Goal: Task Accomplishment & Management: Manage account settings

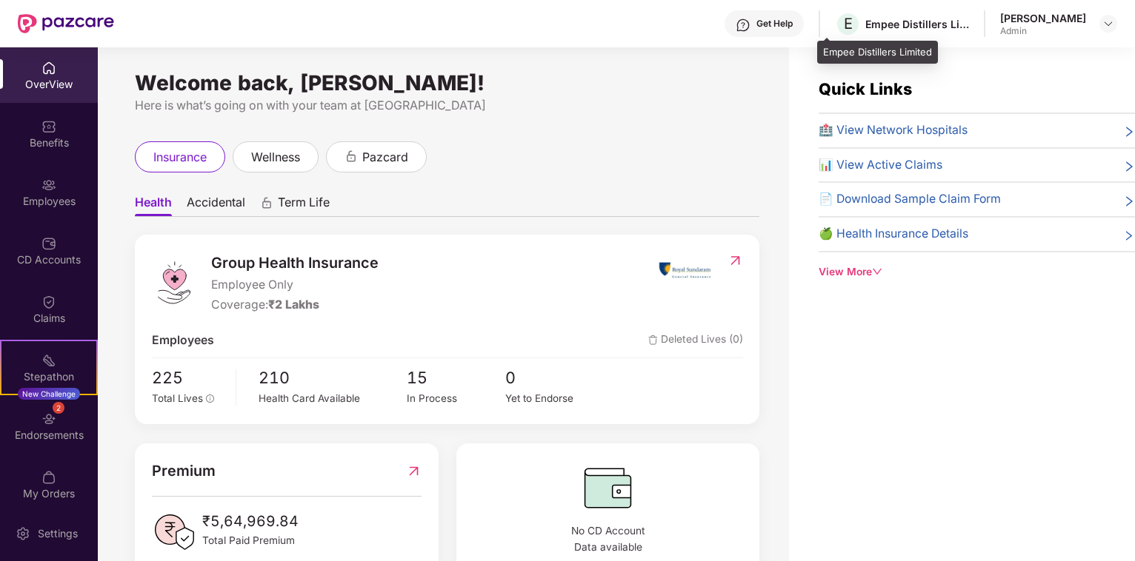
click at [880, 27] on div "Empee Distillers Limited" at bounding box center [917, 24] width 104 height 14
click at [1113, 26] on img at bounding box center [1108, 24] width 12 height 12
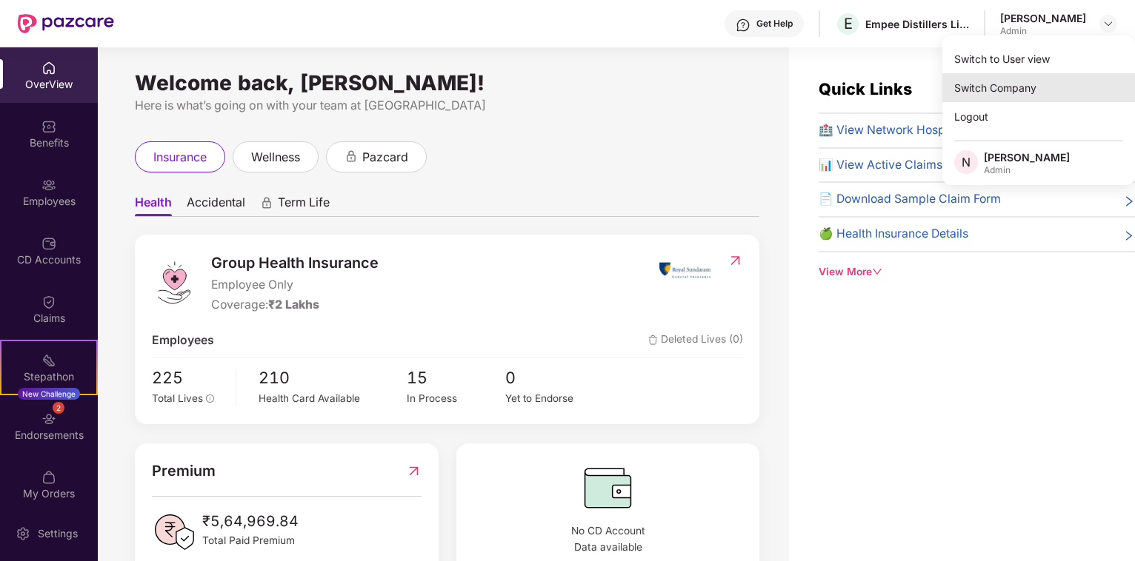
click at [1019, 81] on div "Switch Company" at bounding box center [1038, 87] width 193 height 29
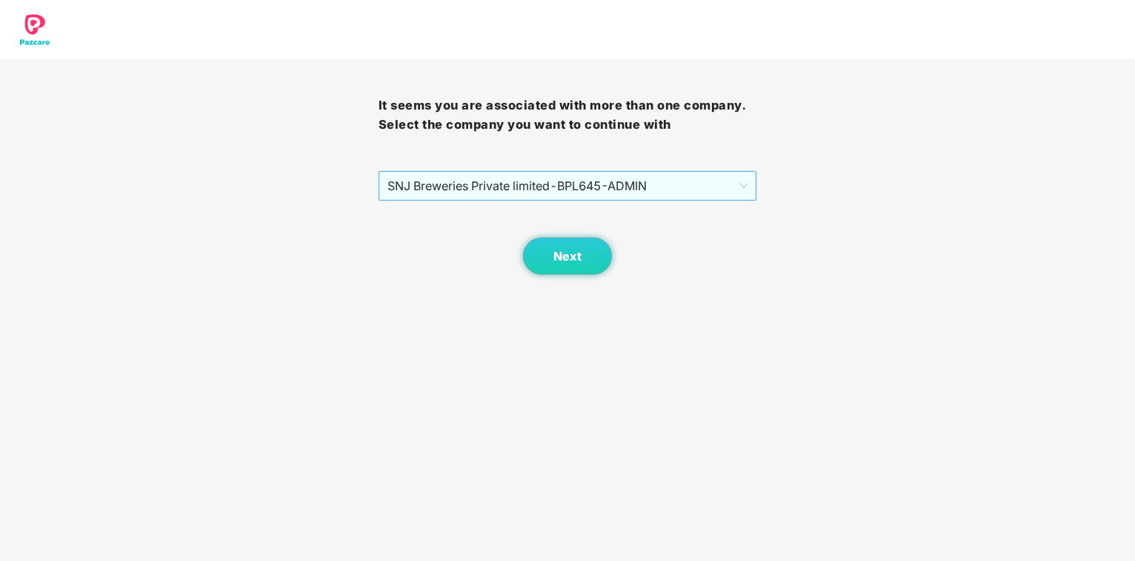
click at [560, 187] on span "SNJ Breweries Private limited - BPL645 - ADMIN" at bounding box center [567, 186] width 361 height 28
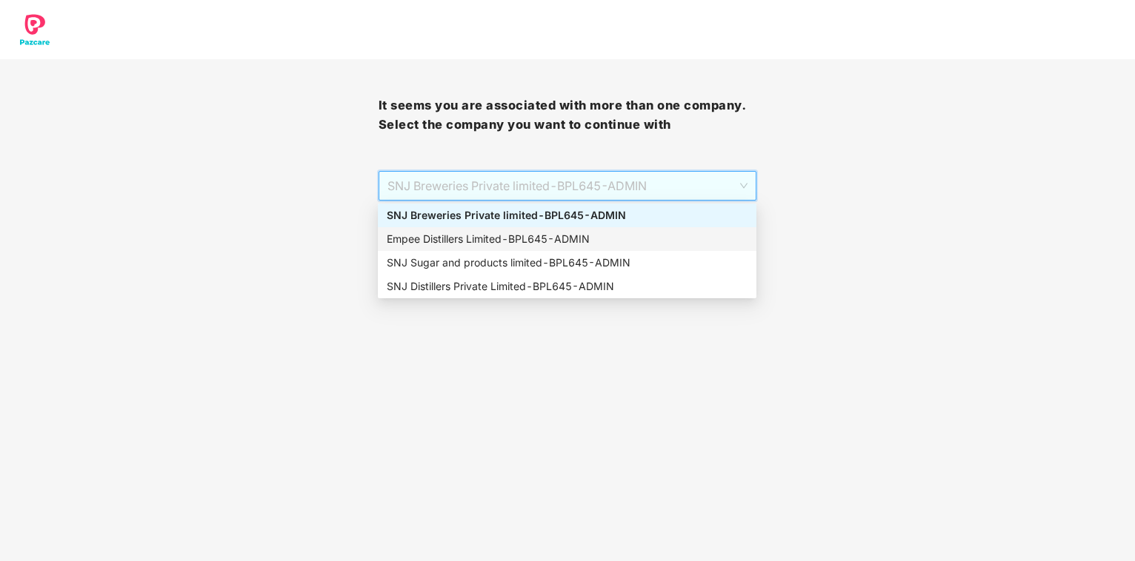
click at [447, 239] on div "Empee Distillers Limited - BPL645 - ADMIN" at bounding box center [567, 239] width 361 height 16
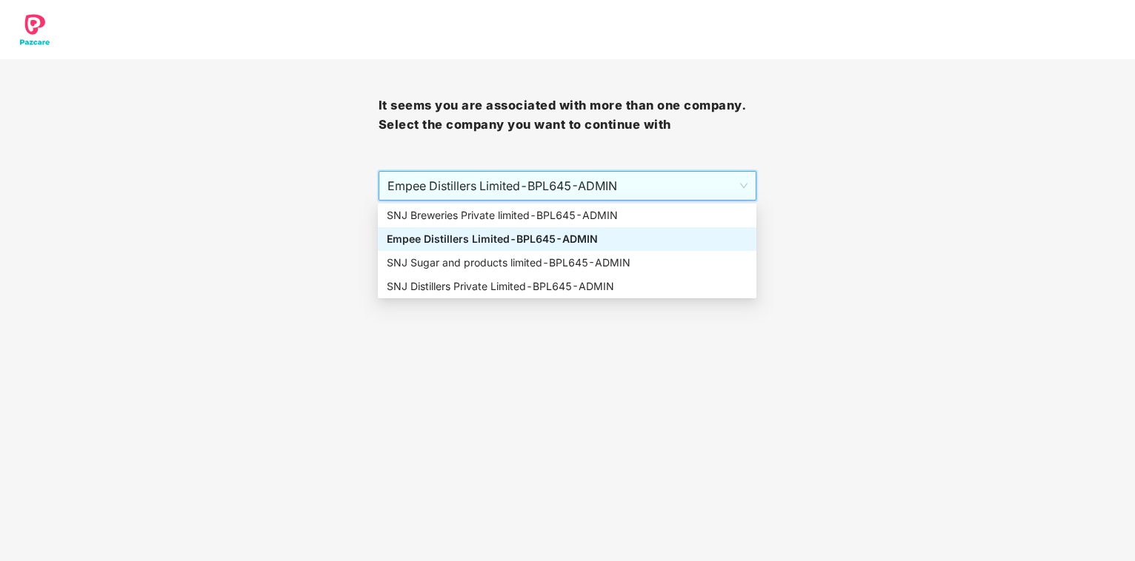
click at [447, 239] on div "Next" at bounding box center [567, 238] width 378 height 74
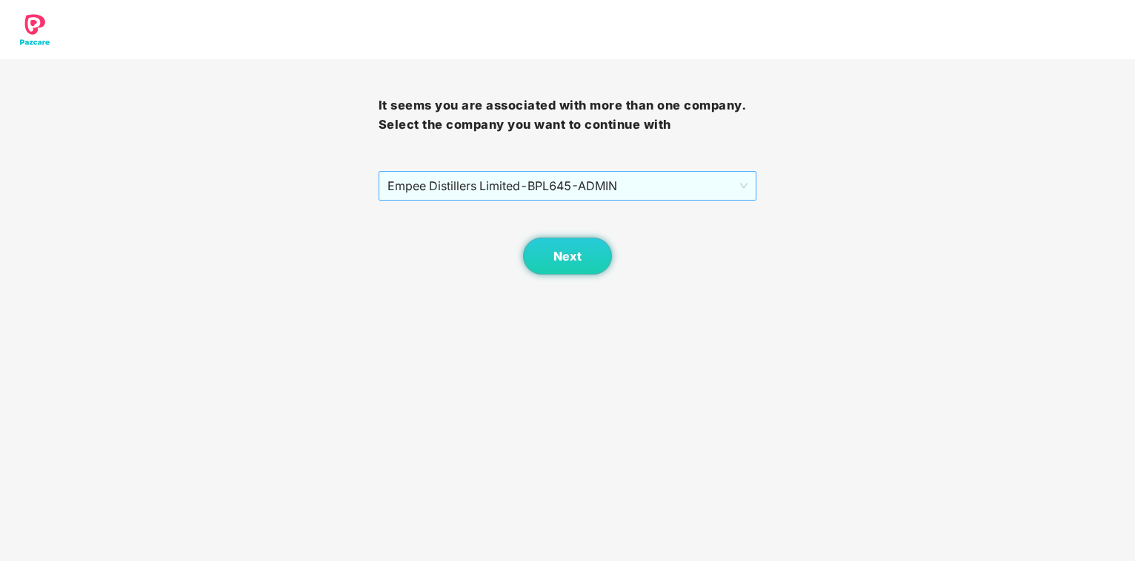
click at [452, 196] on span "Empee Distillers Limited - BPL645 - ADMIN" at bounding box center [567, 186] width 361 height 28
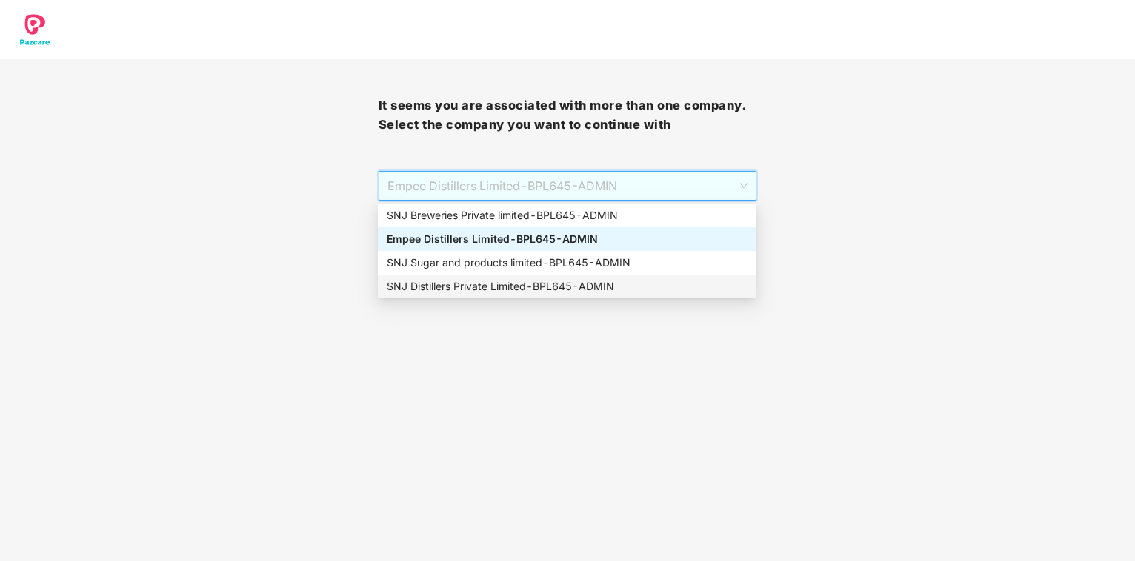
click at [441, 283] on div "SNJ Distillers Private Limited - BPL645 - ADMIN" at bounding box center [567, 286] width 361 height 16
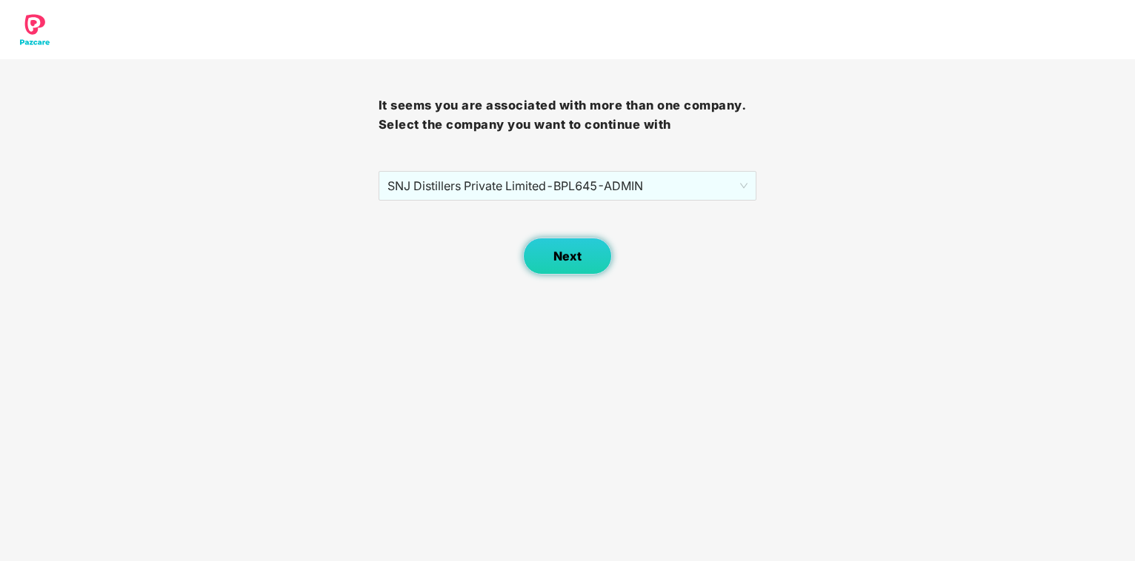
click at [580, 263] on span "Next" at bounding box center [567, 257] width 28 height 14
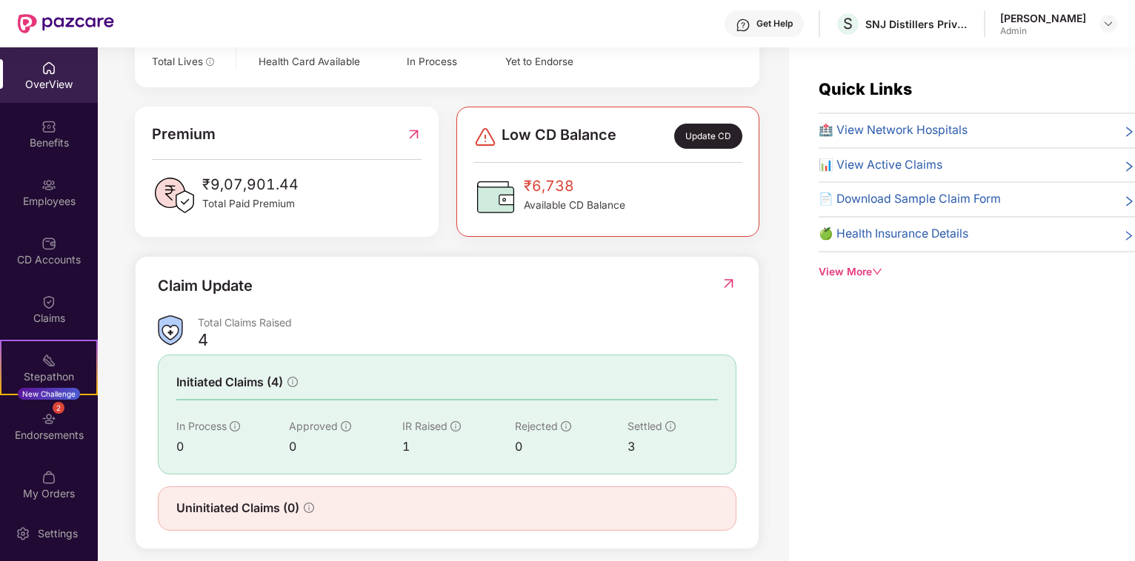
scroll to position [352, 0]
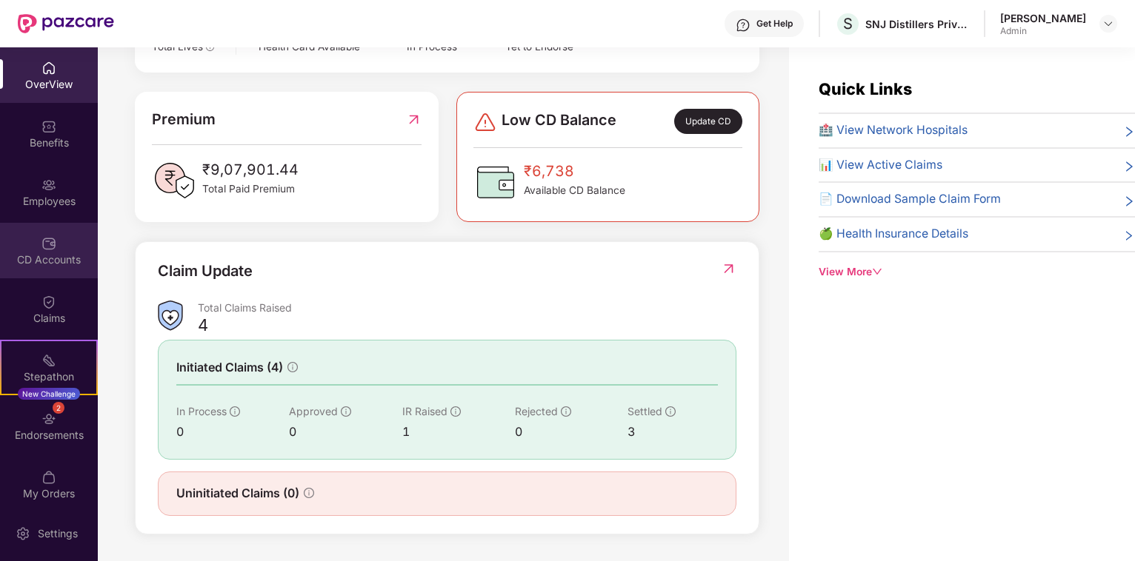
click at [46, 259] on div "CD Accounts" at bounding box center [49, 260] width 98 height 15
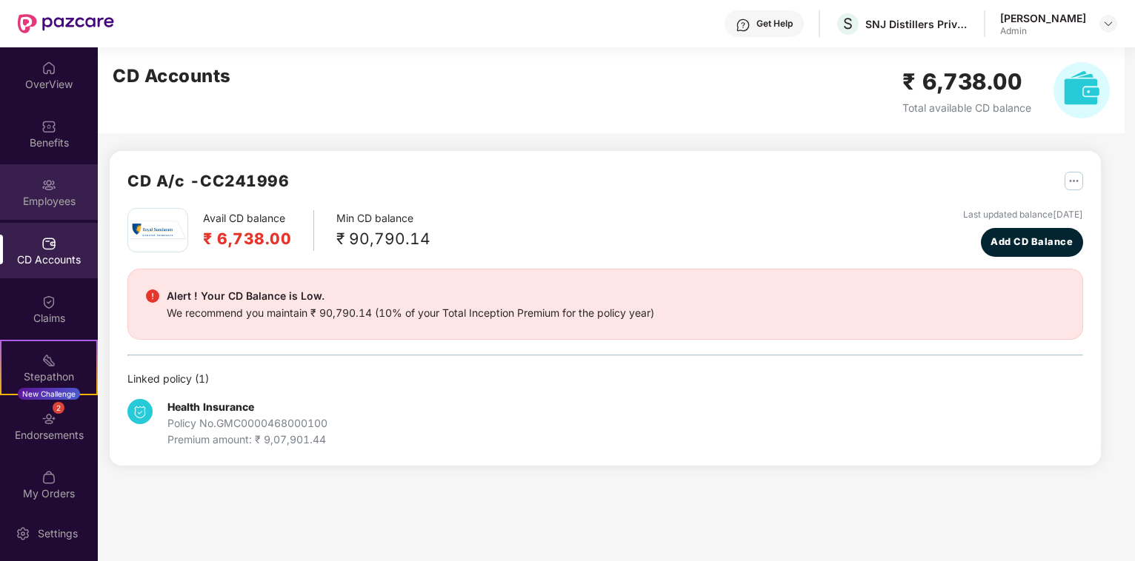
click at [53, 202] on div "Employees" at bounding box center [49, 201] width 98 height 15
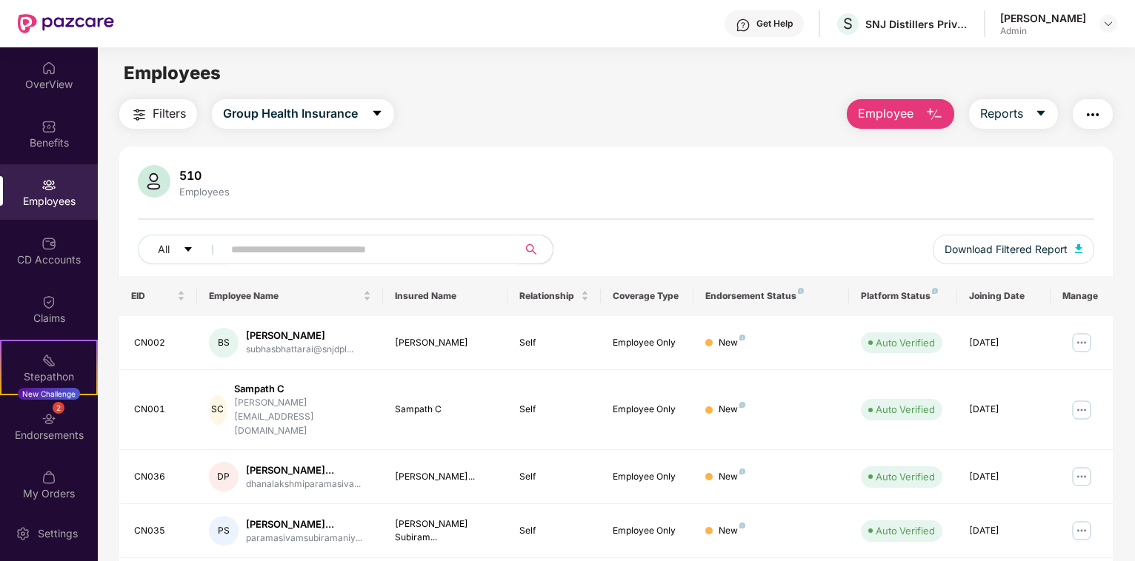
click at [307, 252] on input "text" at bounding box center [364, 249] width 266 height 22
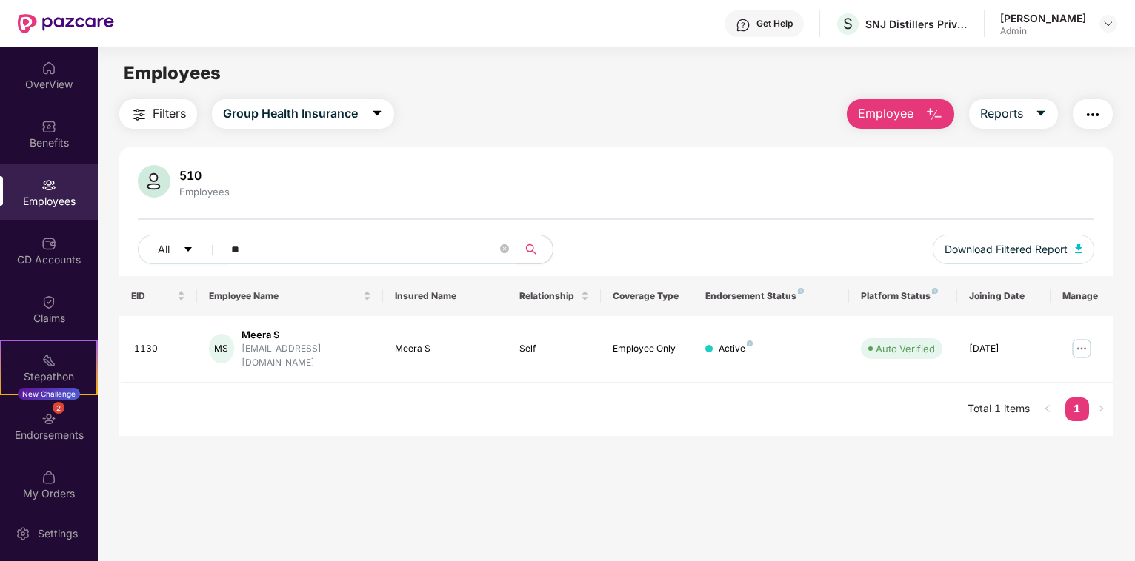
type input "*"
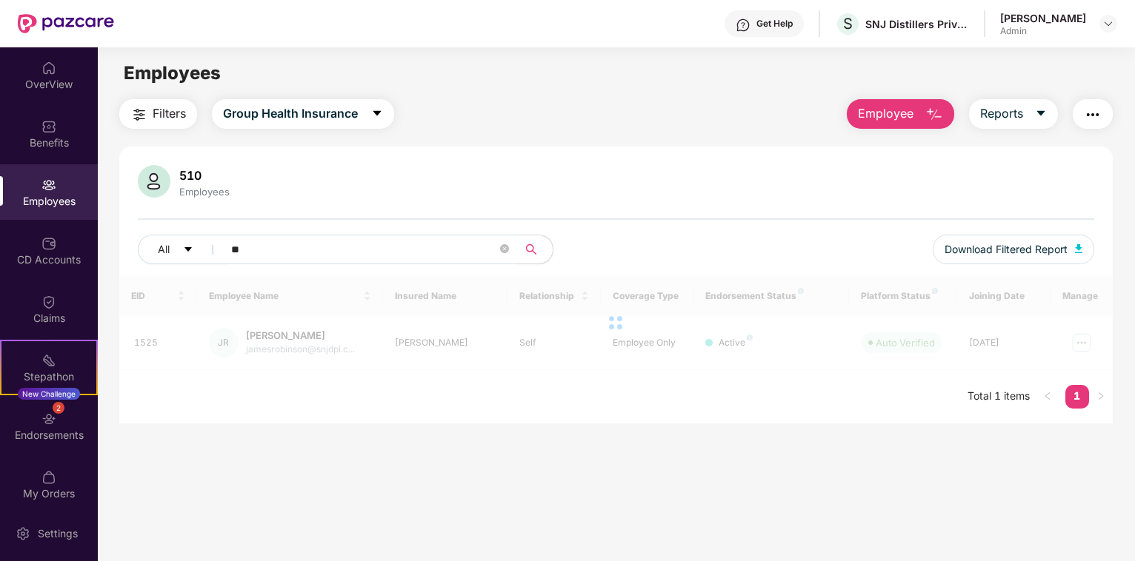
type input "*"
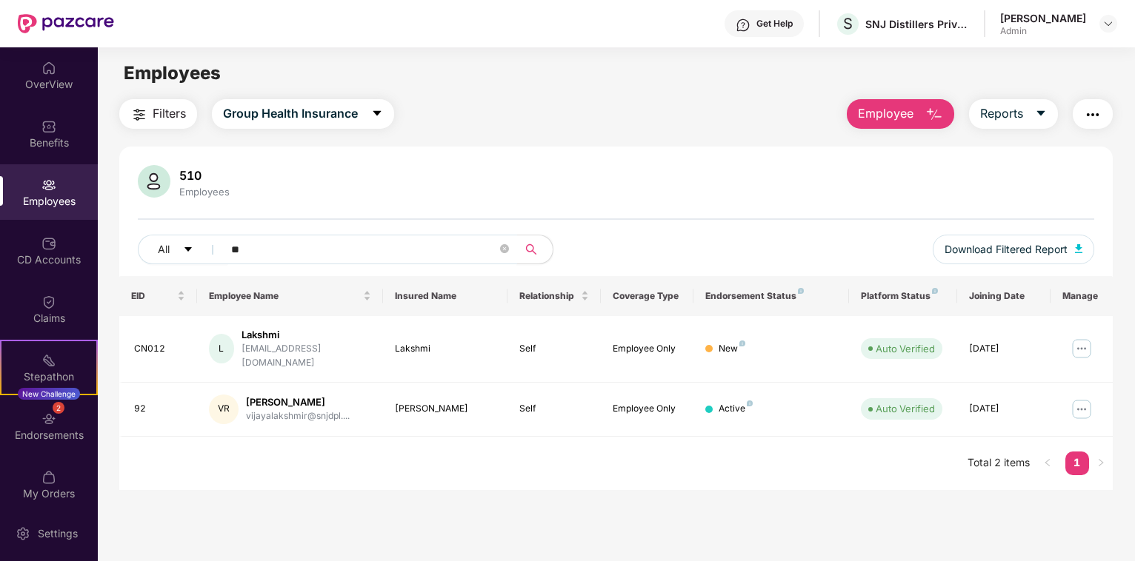
type input "*"
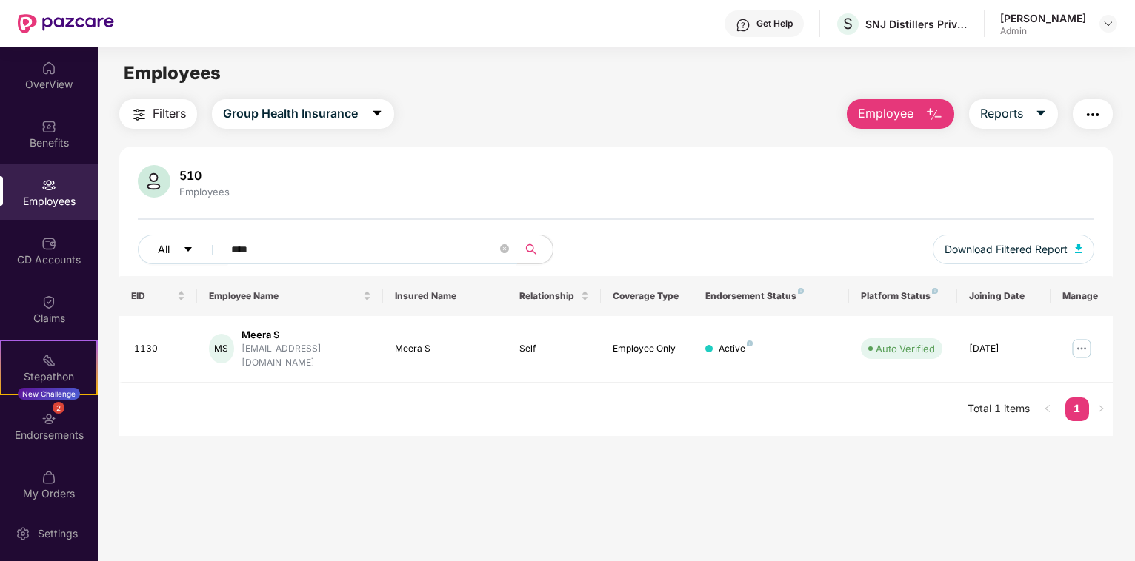
type input "****"
click at [190, 251] on icon "caret-down" at bounding box center [188, 249] width 10 height 10
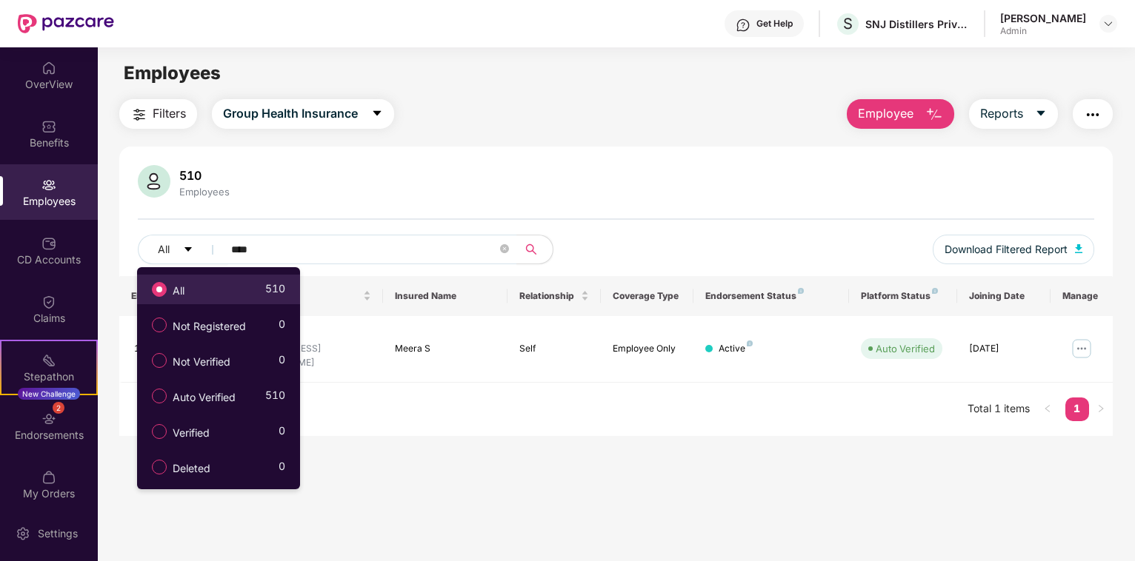
click at [199, 290] on div "All 510" at bounding box center [214, 289] width 141 height 25
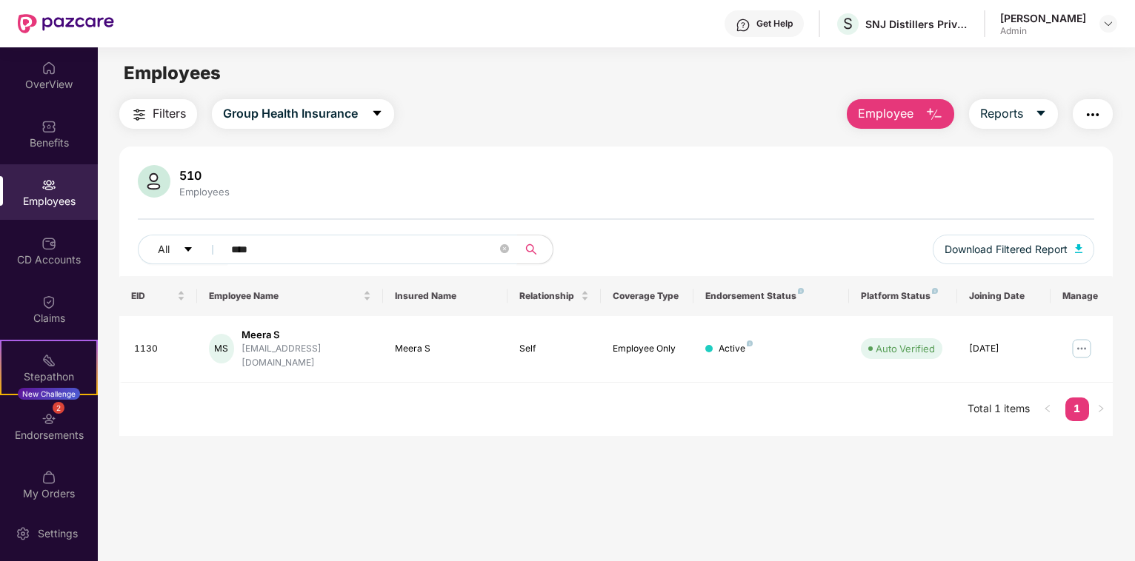
drag, startPoint x: 272, startPoint y: 251, endPoint x: 204, endPoint y: 251, distance: 68.1
click at [231, 251] on input "****" at bounding box center [364, 249] width 266 height 22
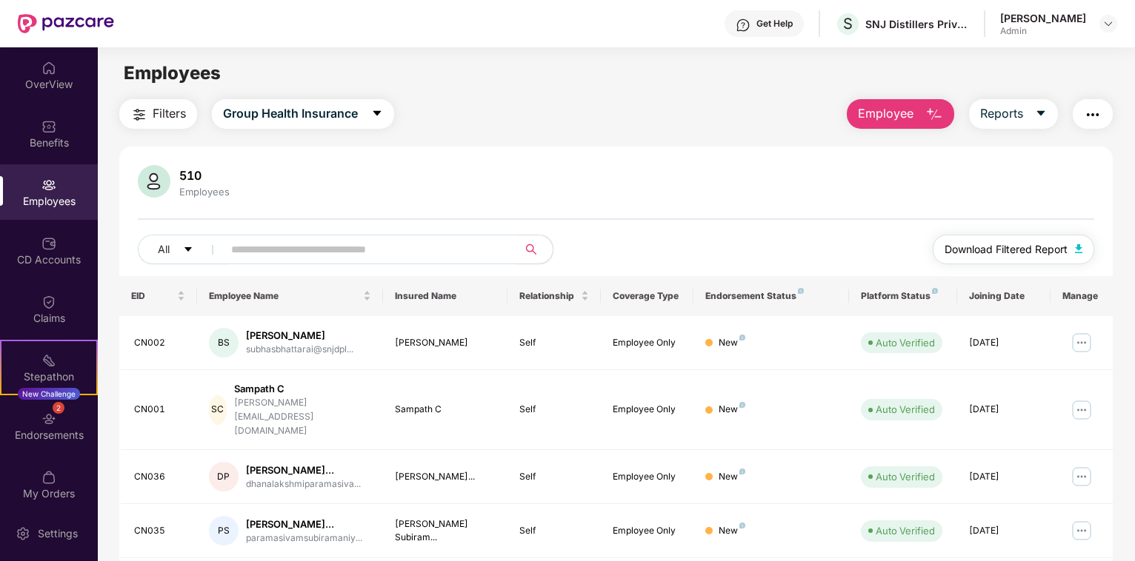
click at [1075, 250] on img "button" at bounding box center [1078, 248] width 7 height 9
